Goal: Information Seeking & Learning: Learn about a topic

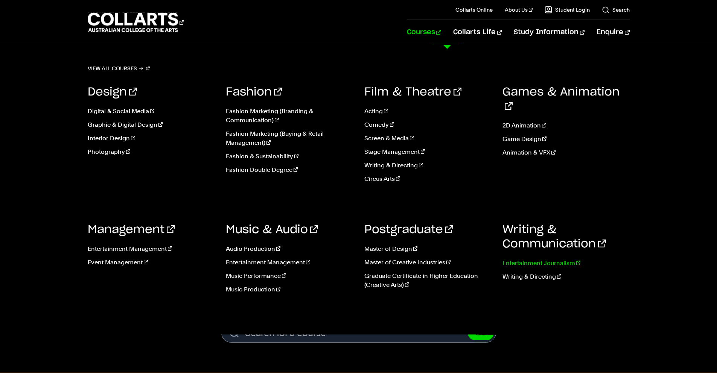
click at [560, 262] on link "Entertainment Journalism" at bounding box center [566, 263] width 127 height 9
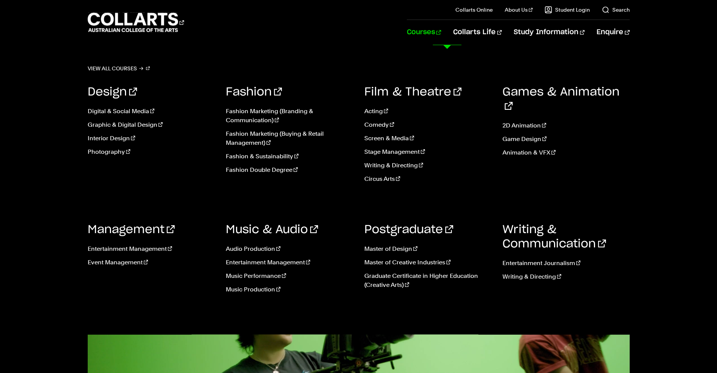
click at [441, 33] on link "Courses" at bounding box center [424, 32] width 34 height 25
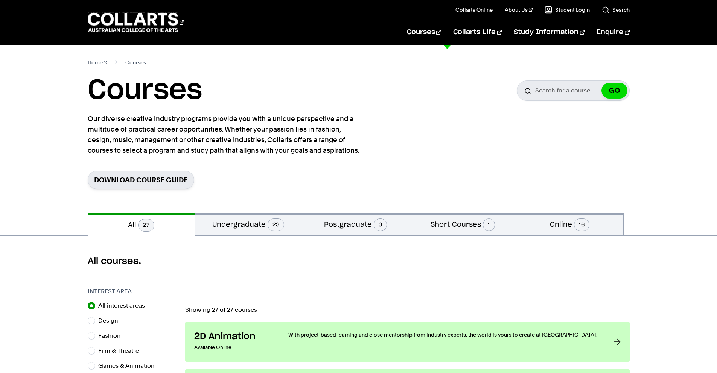
click at [441, 33] on link "Courses" at bounding box center [424, 32] width 34 height 25
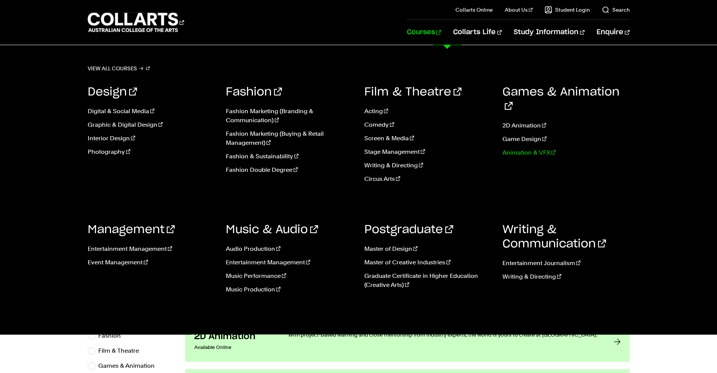
click at [529, 148] on link "Animation & VFX" at bounding box center [566, 152] width 127 height 9
